Goal: Register for event/course: Register for event/course

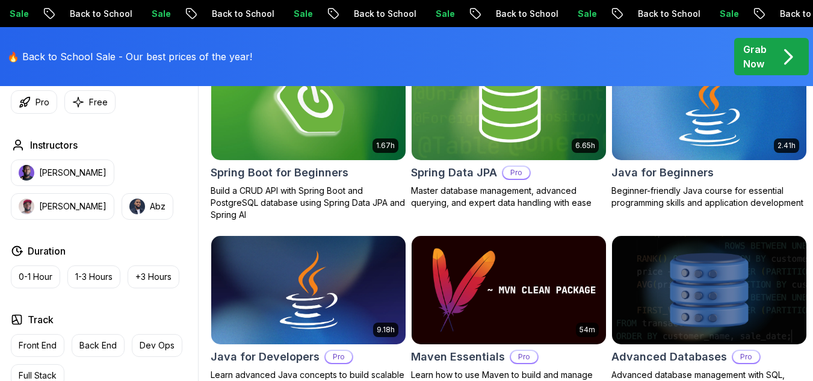
click at [665, 161] on img at bounding box center [709, 105] width 204 height 114
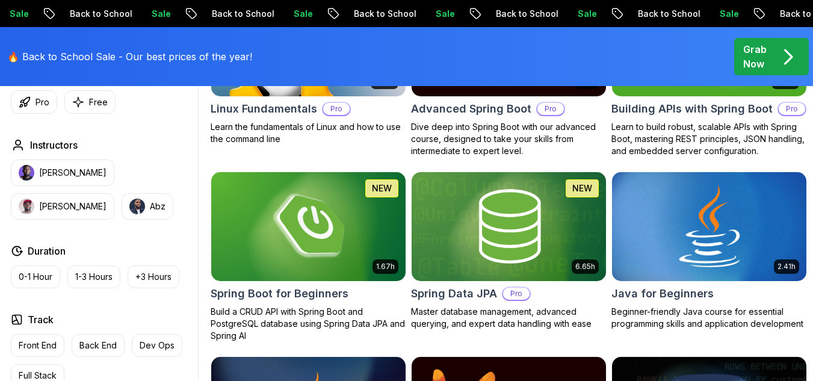
scroll to position [474, 0]
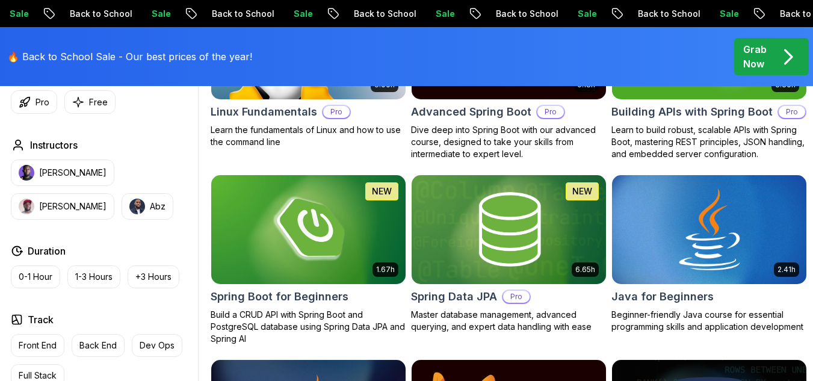
click at [681, 305] on h2 "Java for Beginners" at bounding box center [662, 296] width 102 height 17
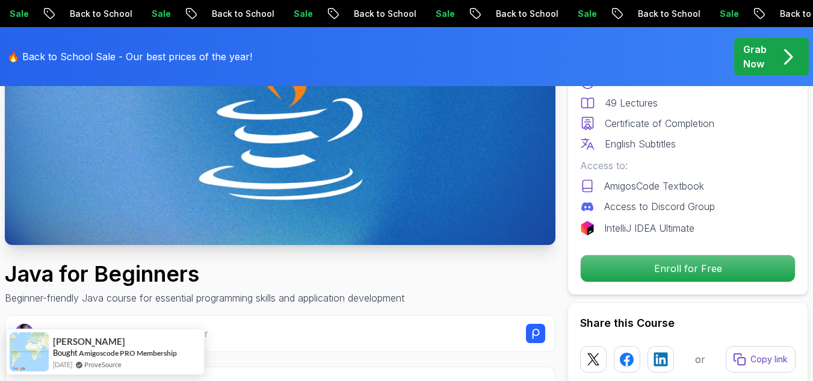
scroll to position [224, 0]
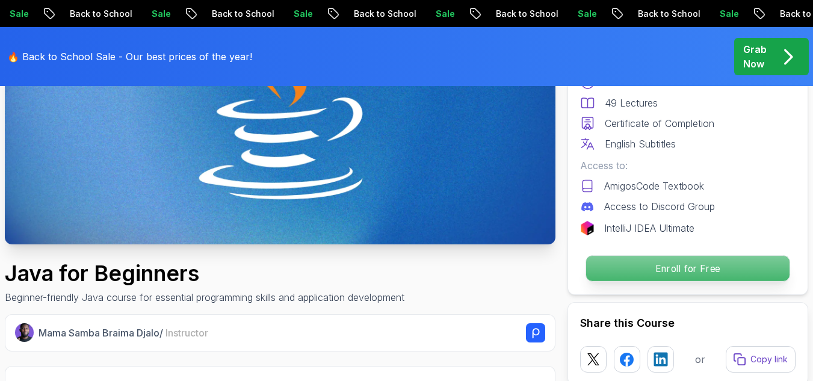
click at [674, 263] on p "Enroll for Free" at bounding box center [687, 268] width 203 height 25
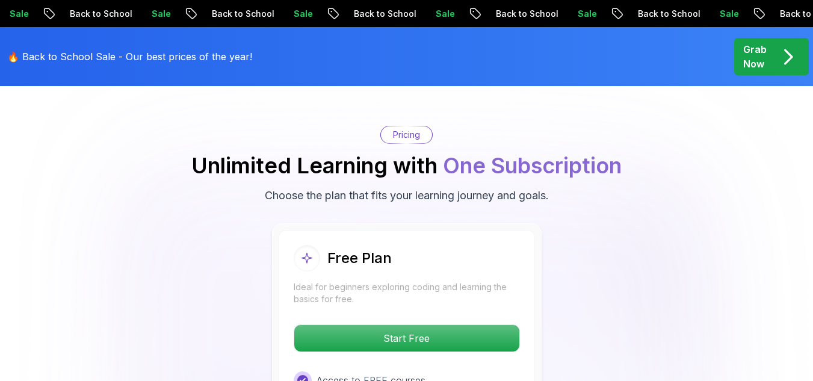
scroll to position [2421, 0]
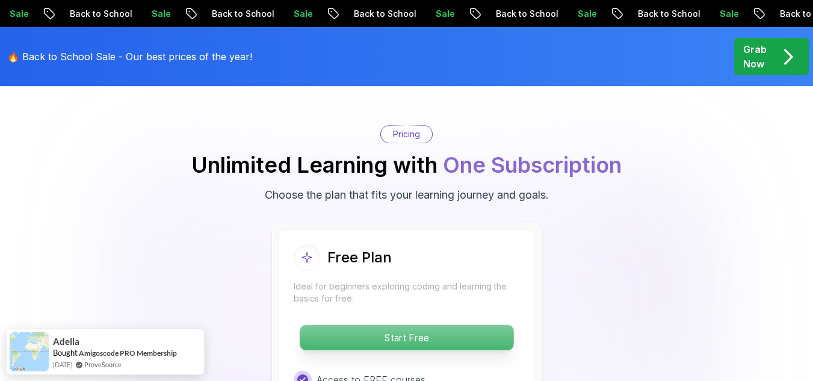
click at [430, 325] on p "Start Free" at bounding box center [407, 337] width 214 height 25
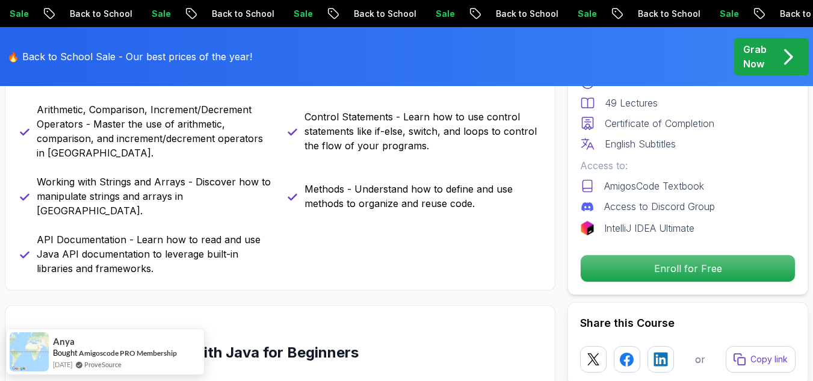
scroll to position [782, 0]
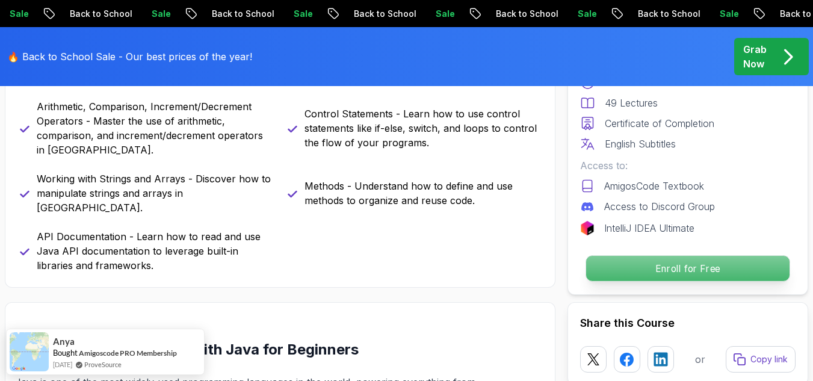
click at [638, 259] on p "Enroll for Free" at bounding box center [687, 268] width 203 height 25
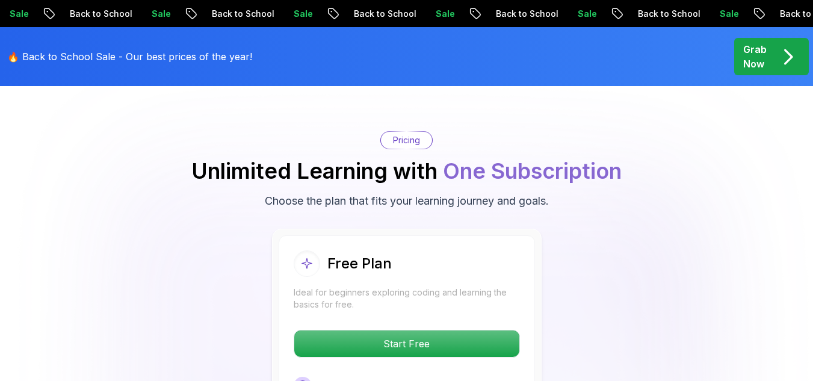
scroll to position [2421, 0]
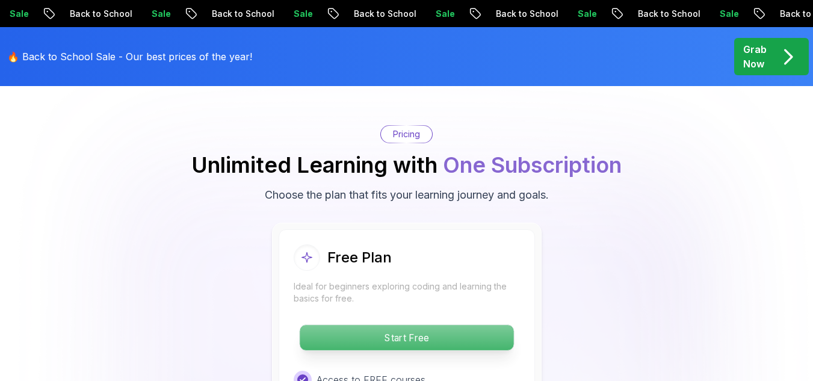
click at [420, 325] on p "Start Free" at bounding box center [407, 337] width 214 height 25
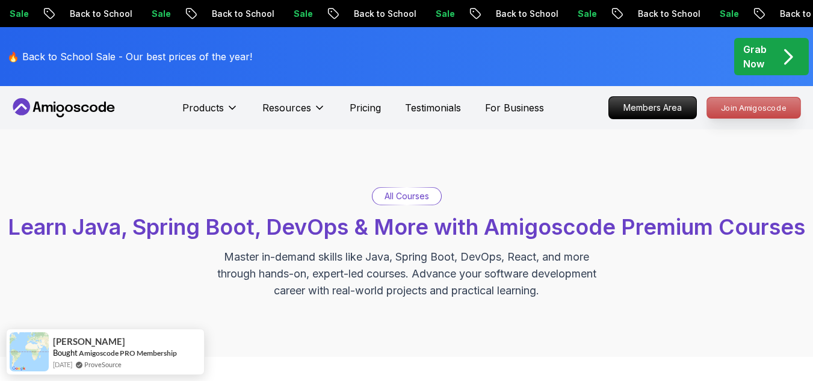
click at [728, 109] on p "Join Amigoscode" at bounding box center [753, 107] width 93 height 20
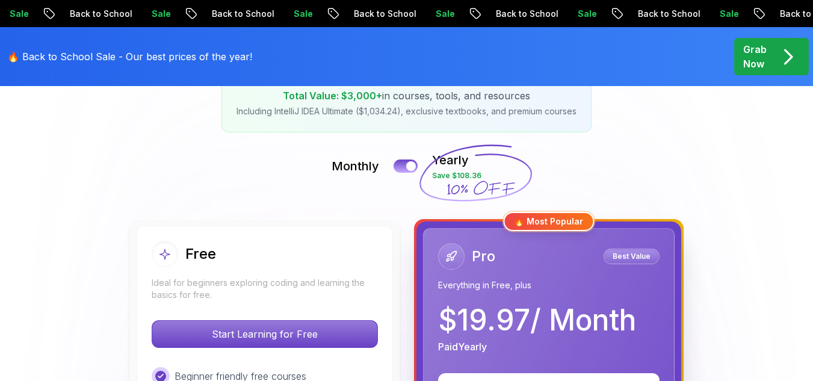
scroll to position [355, 0]
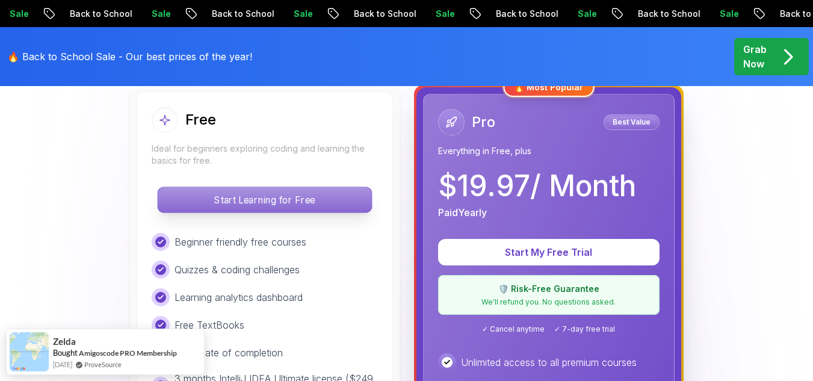
click at [244, 201] on p "Start Learning for Free" at bounding box center [265, 199] width 214 height 25
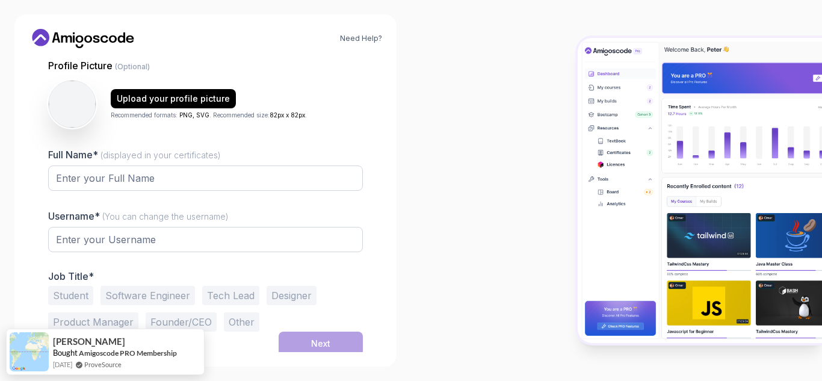
scroll to position [121, 0]
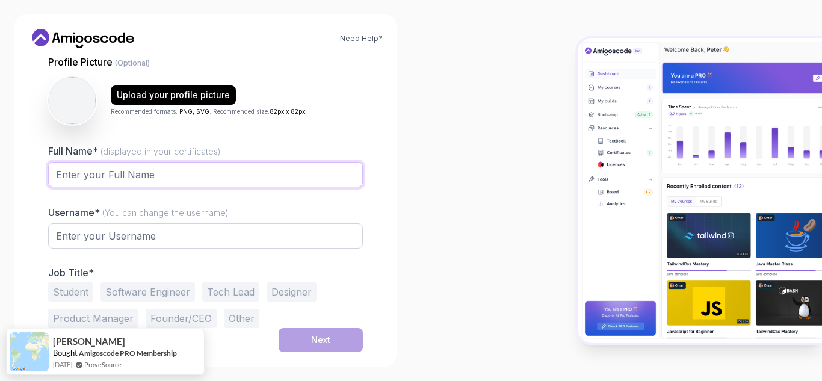
click at [183, 168] on input "Full Name* (displayed in your certificates)" at bounding box center [205, 174] width 315 height 25
type input "Sizwe [PERSON_NAME]"
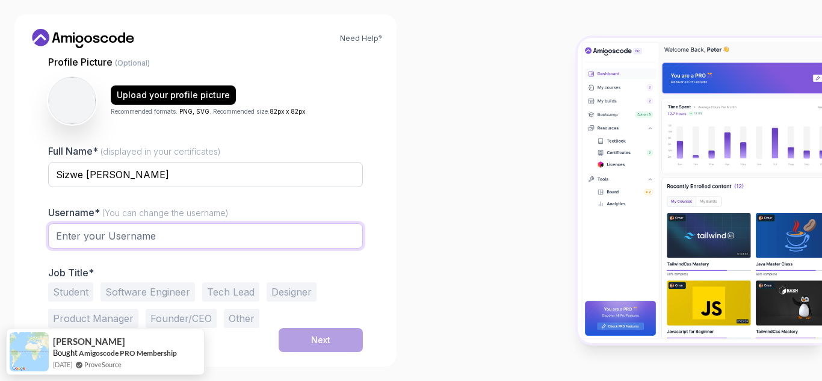
click at [158, 229] on input "text" at bounding box center [205, 235] width 315 height 25
click at [280, 249] on div at bounding box center [205, 242] width 315 height 39
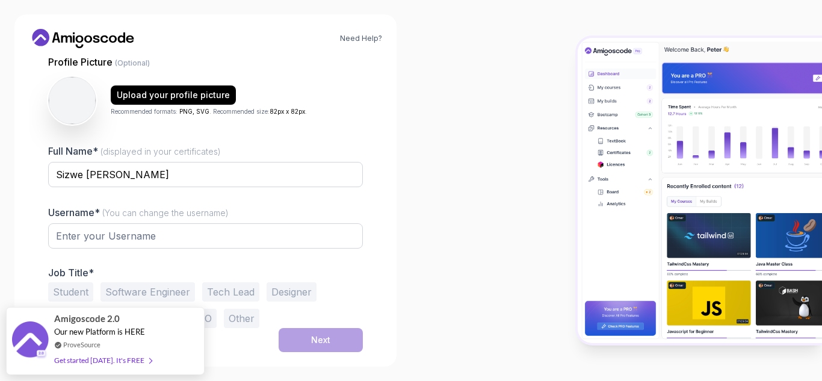
click at [87, 291] on button "Student" at bounding box center [70, 291] width 45 height 19
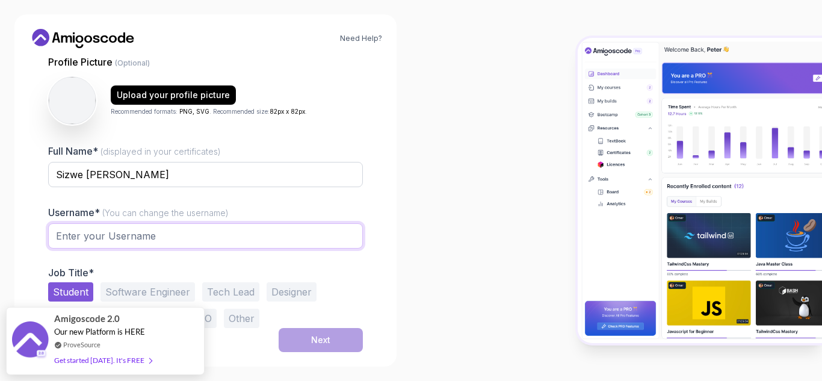
click at [124, 241] on input "text" at bounding box center [205, 235] width 315 height 25
type input "SizweTheo"
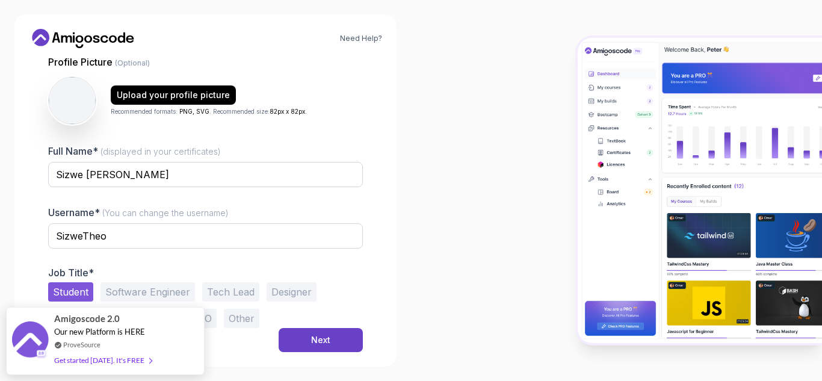
click at [77, 292] on button "Student" at bounding box center [70, 291] width 45 height 19
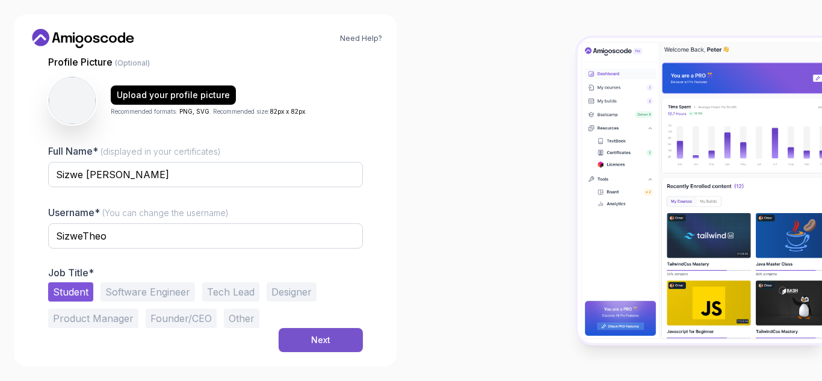
click at [304, 338] on button "Next" at bounding box center [321, 340] width 84 height 24
click at [306, 338] on button "Next" at bounding box center [321, 340] width 84 height 24
click at [318, 339] on div "Next" at bounding box center [320, 340] width 19 height 12
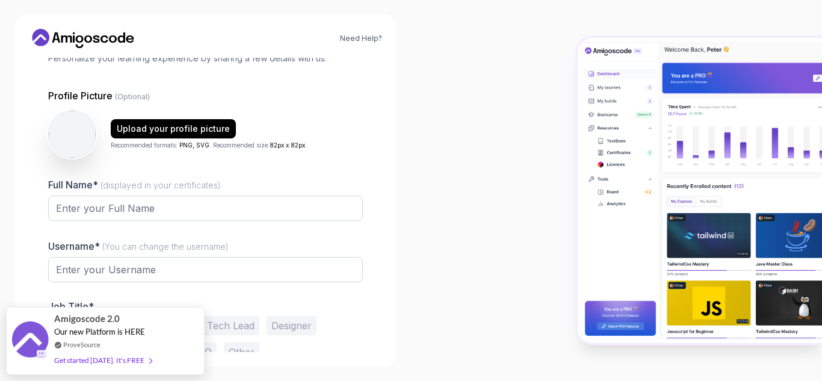
scroll to position [113, 0]
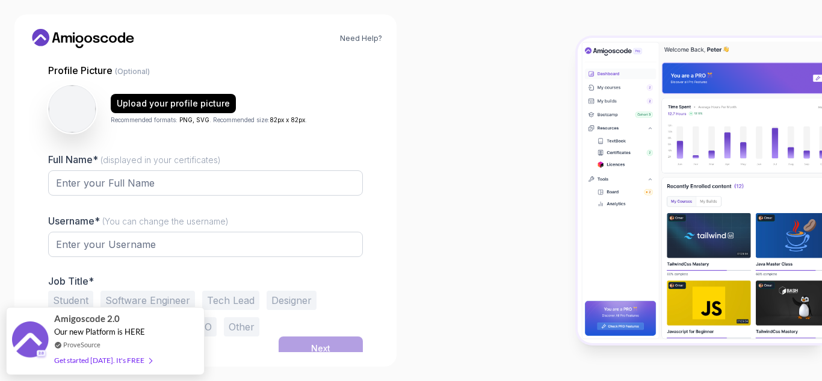
drag, startPoint x: 162, startPoint y: 169, endPoint x: 155, endPoint y: 182, distance: 14.6
click at [155, 182] on div "Full Name* (displayed in your certificates)" at bounding box center [205, 180] width 315 height 57
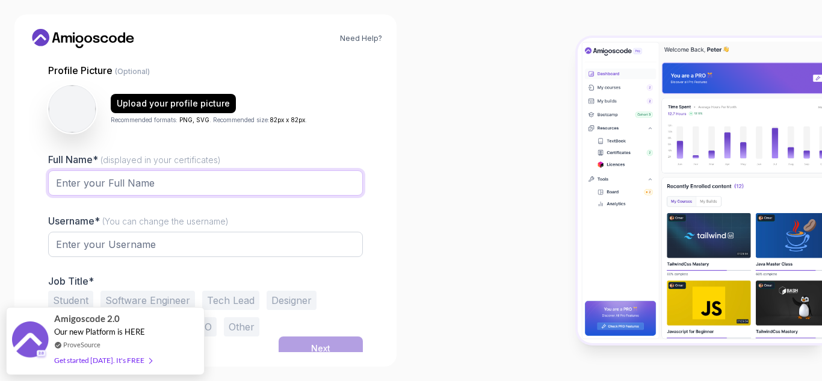
click at [155, 182] on input "Full Name* (displayed in your certificates)" at bounding box center [205, 182] width 315 height 25
type input "Sizwe [PERSON_NAME]"
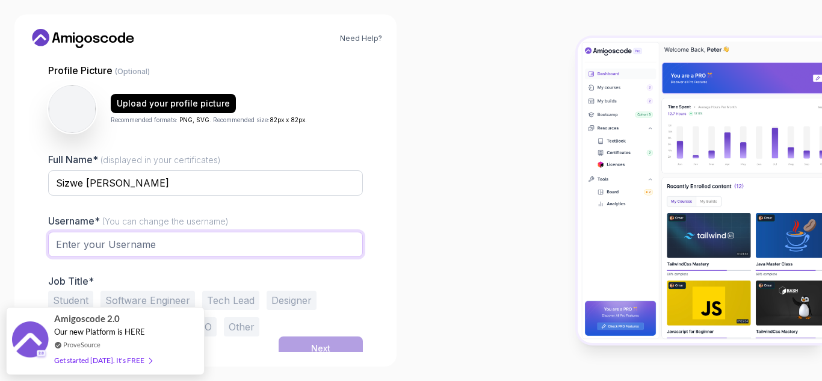
click at [129, 242] on input "text" at bounding box center [205, 244] width 315 height 25
type input "SizweTheo"
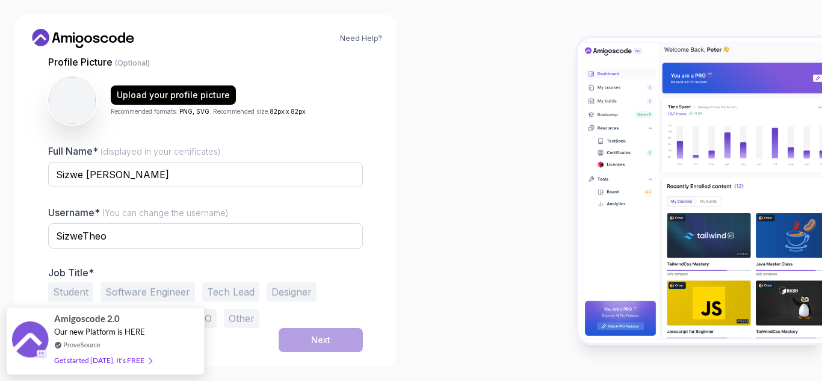
click at [64, 288] on button "Student" at bounding box center [70, 291] width 45 height 19
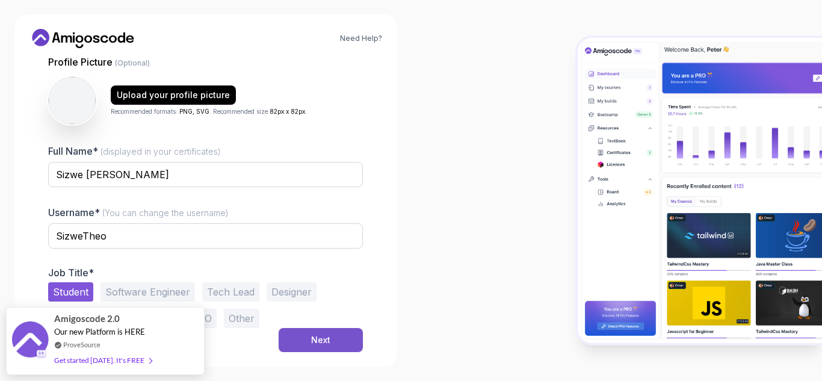
click at [304, 336] on button "Next" at bounding box center [321, 340] width 84 height 24
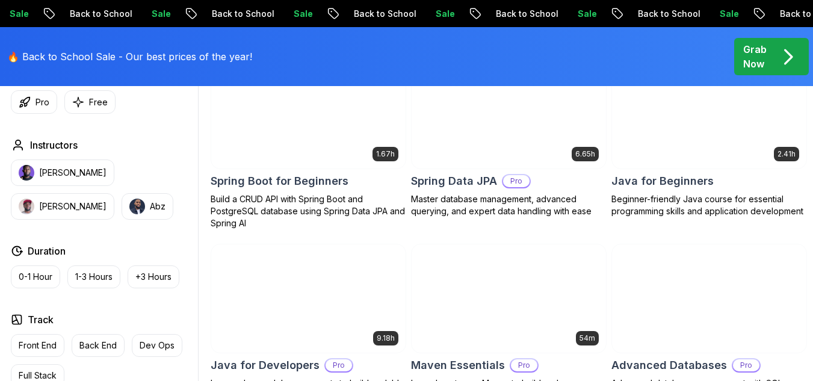
scroll to position [590, 0]
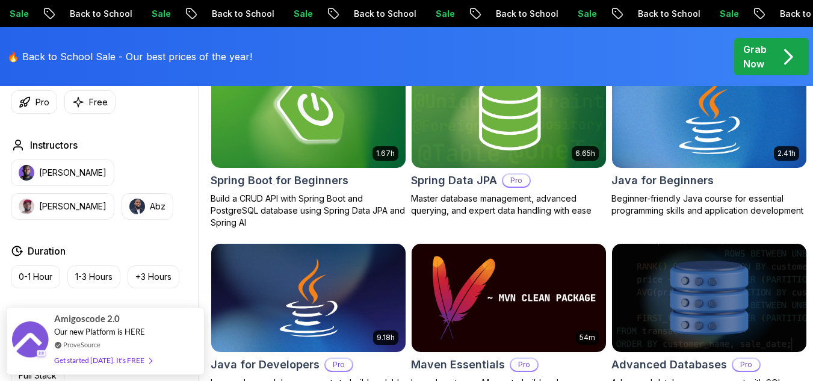
click at [652, 194] on div "2.41h Java for Beginners Beginner-friendly Java course for essential programmin…" at bounding box center [709, 137] width 196 height 158
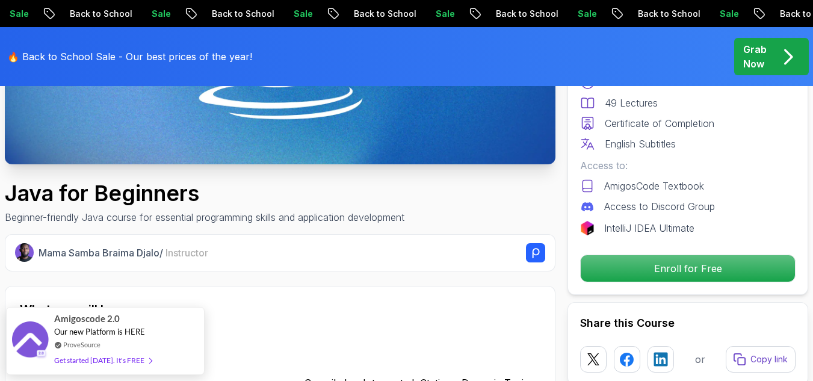
scroll to position [460, 0]
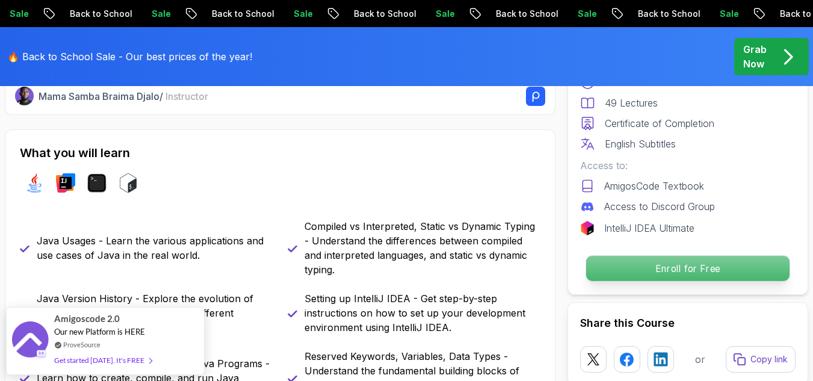
click at [646, 275] on p "Enroll for Free" at bounding box center [687, 268] width 203 height 25
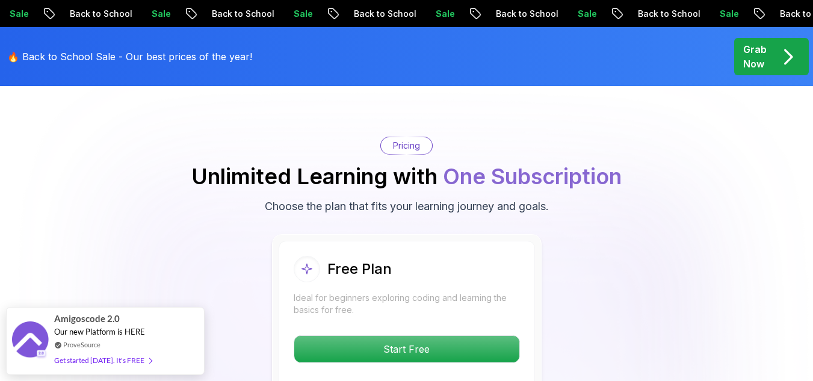
scroll to position [2421, 0]
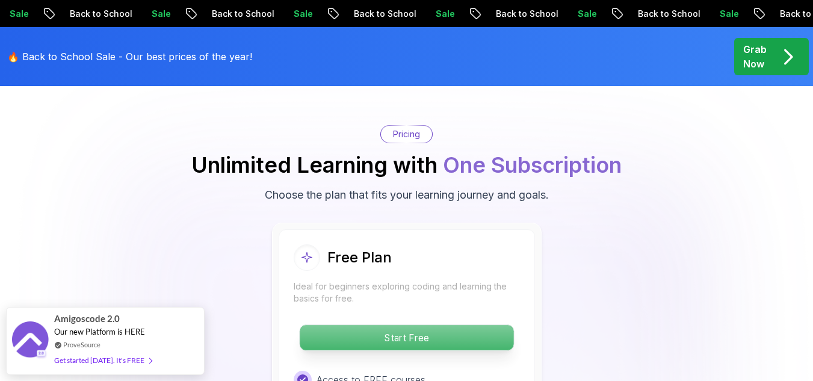
click at [469, 325] on p "Start Free" at bounding box center [407, 337] width 214 height 25
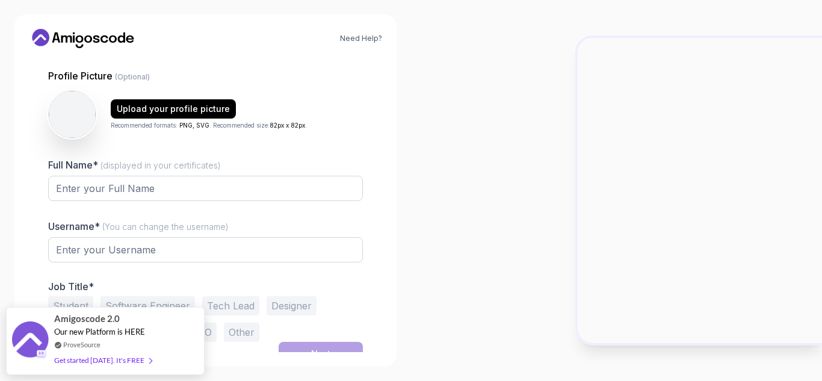
scroll to position [108, 0]
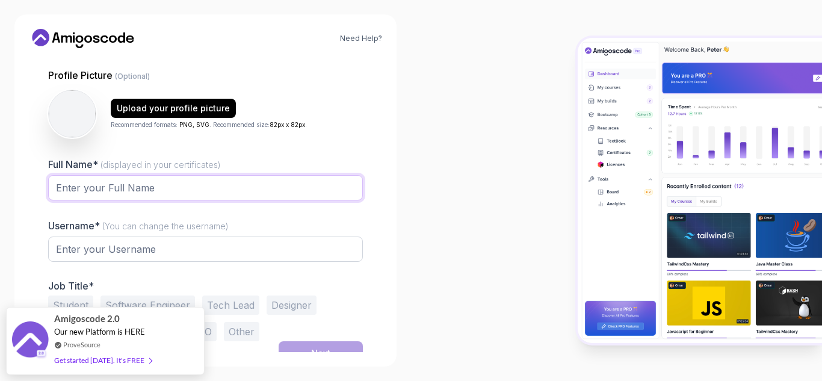
click at [149, 188] on input "Full Name* (displayed in your certificates)" at bounding box center [205, 187] width 315 height 25
type input "Sizwe [PERSON_NAME]"
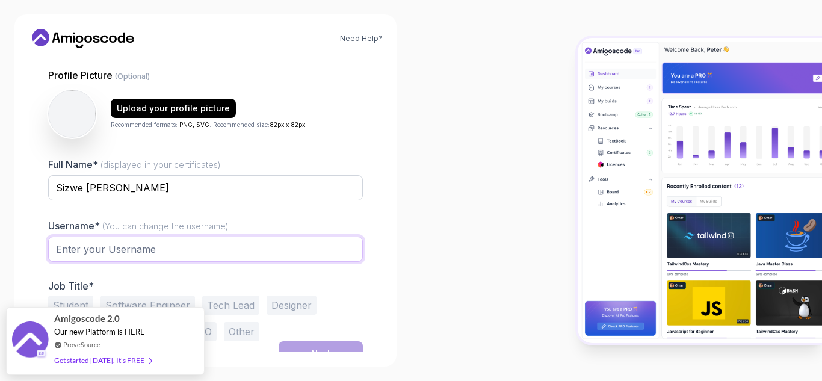
click at [134, 242] on input "text" at bounding box center [205, 248] width 315 height 25
type input "SizweTheo"
